Goal: Transaction & Acquisition: Obtain resource

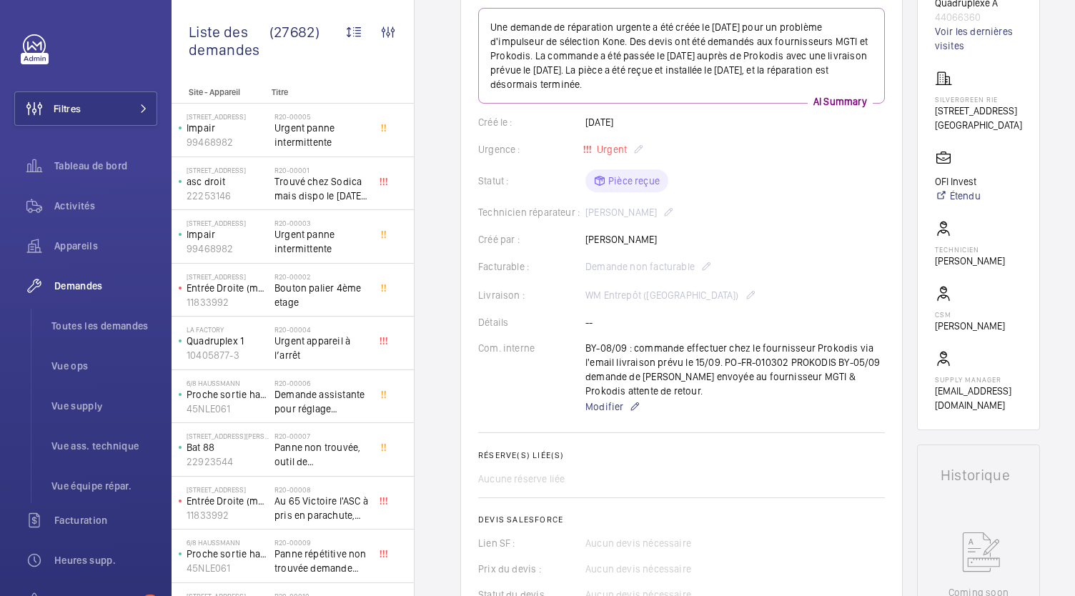
scroll to position [44, 0]
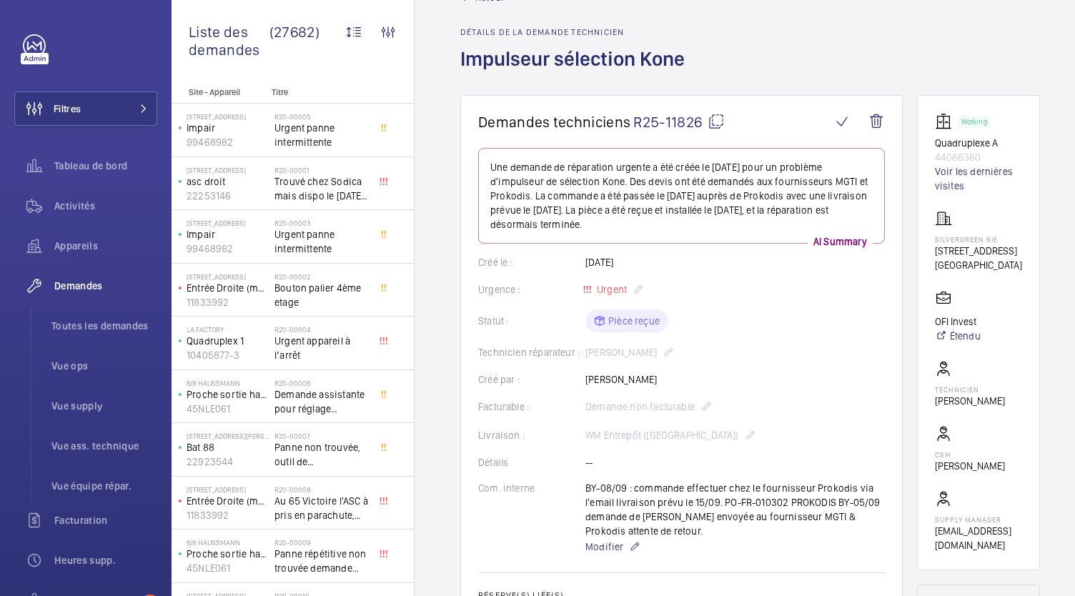
click at [585, 317] on div "Statut : Pièce reçue" at bounding box center [681, 321] width 407 height 23
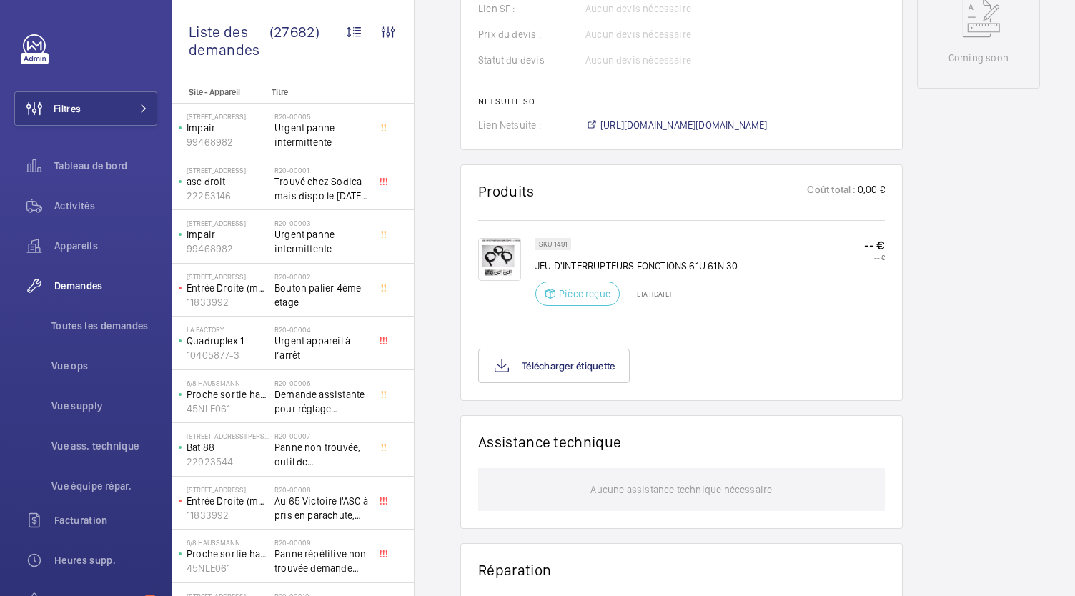
scroll to position [724, 0]
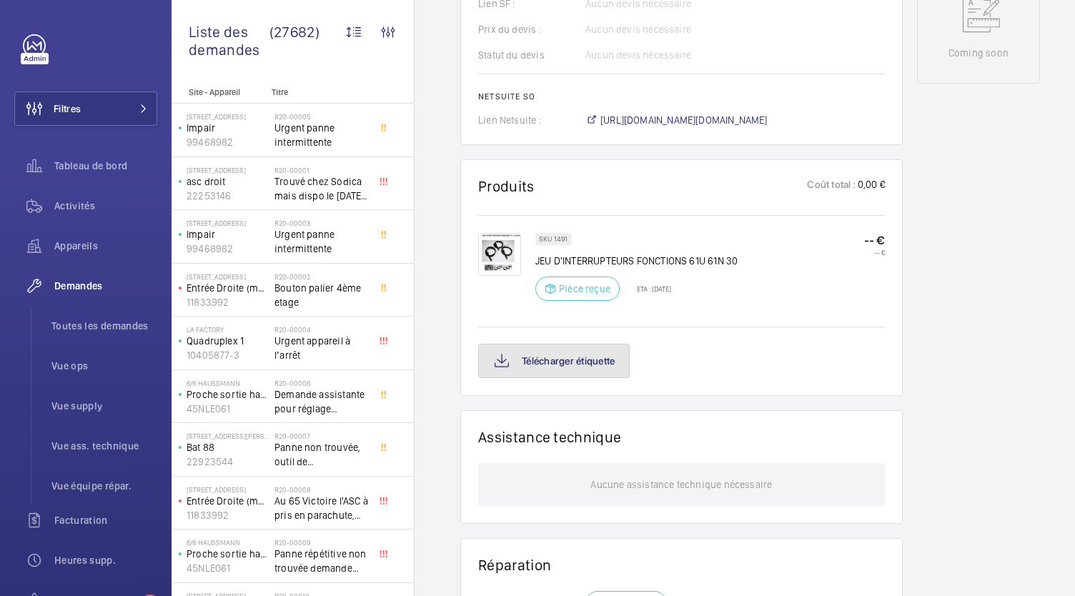
click at [602, 365] on button "Télécharger étiquette" at bounding box center [554, 361] width 152 height 34
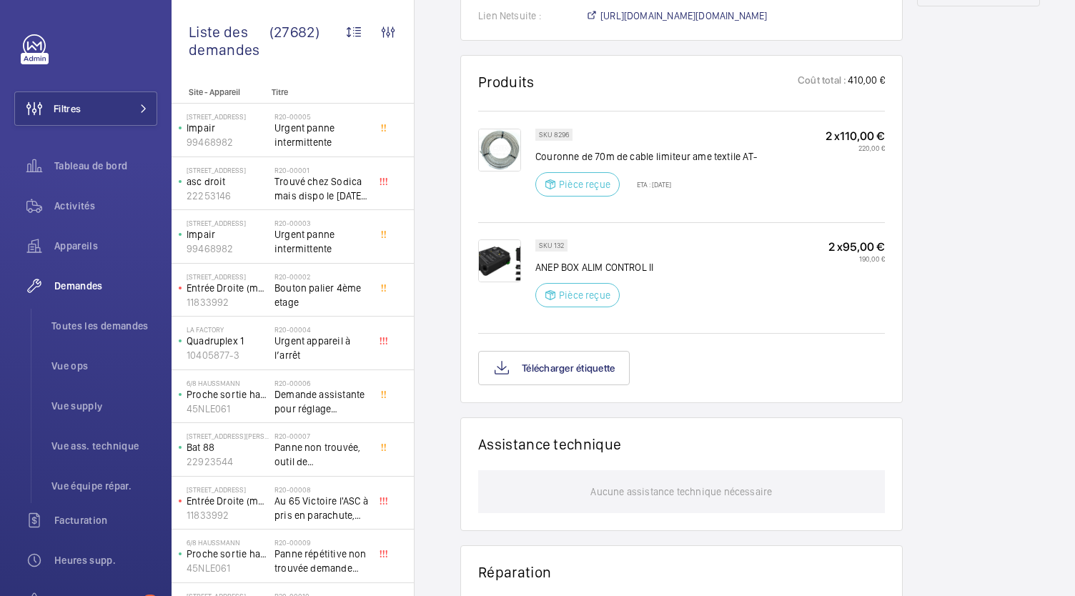
scroll to position [831, 0]
click at [528, 365] on button "Télécharger étiquette" at bounding box center [554, 367] width 152 height 34
